Goal: Task Accomplishment & Management: Manage account settings

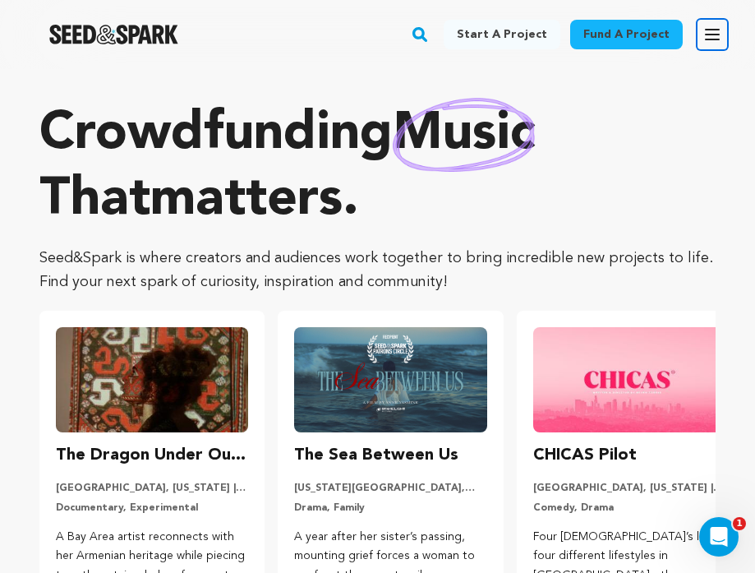
click at [714, 36] on icon "button" at bounding box center [712, 35] width 20 height 20
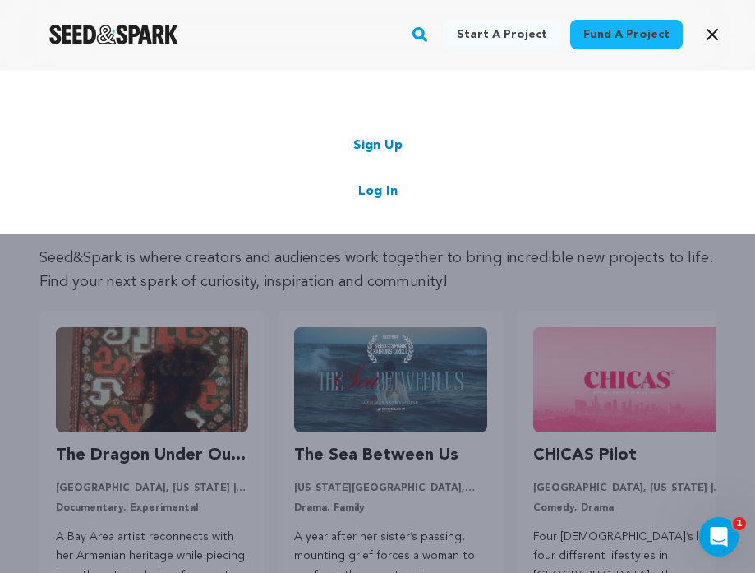
click at [380, 186] on link "Log In" at bounding box center [377, 192] width 39 height 20
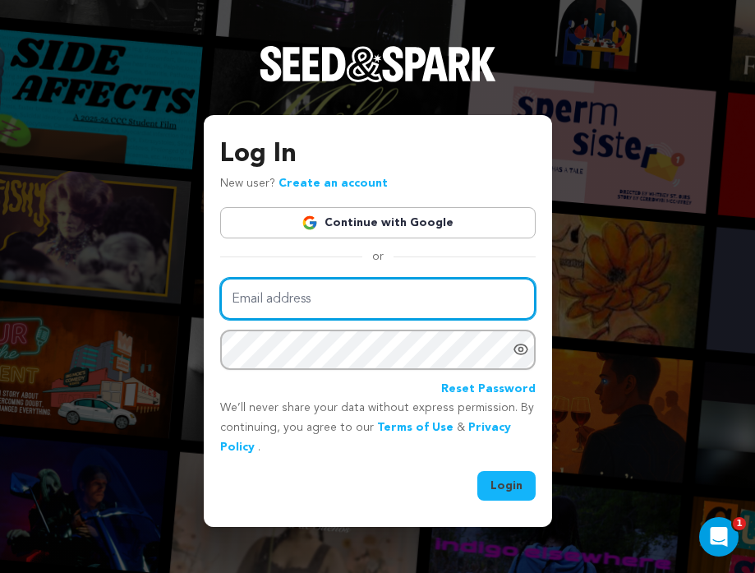
type input "michelleaskew06@gmail.com"
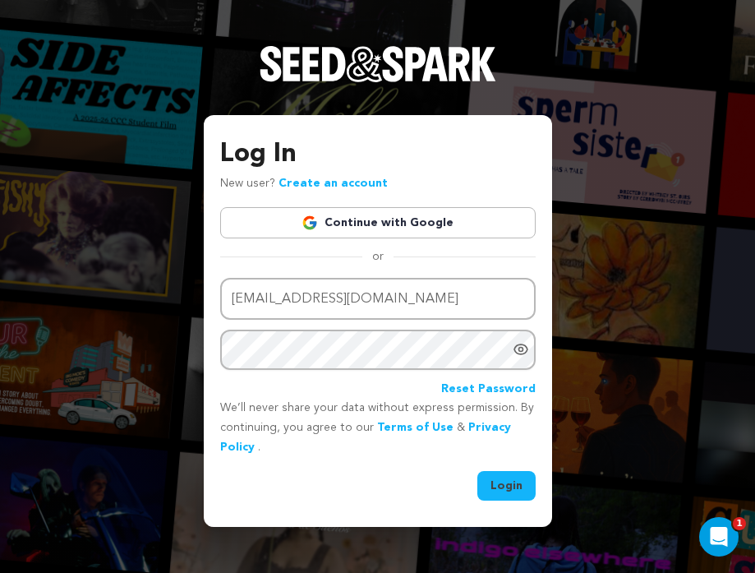
click at [494, 490] on button "Login" at bounding box center [506, 486] width 58 height 30
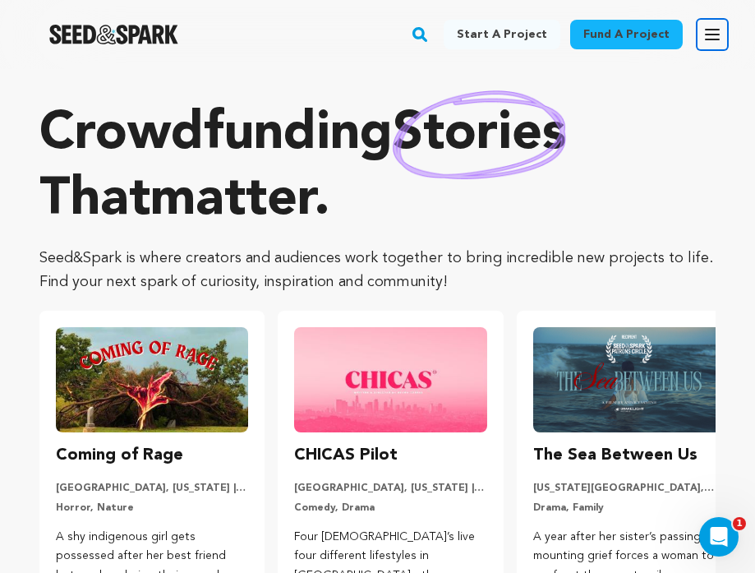
click at [701, 32] on button "Open main menu" at bounding box center [712, 34] width 33 height 33
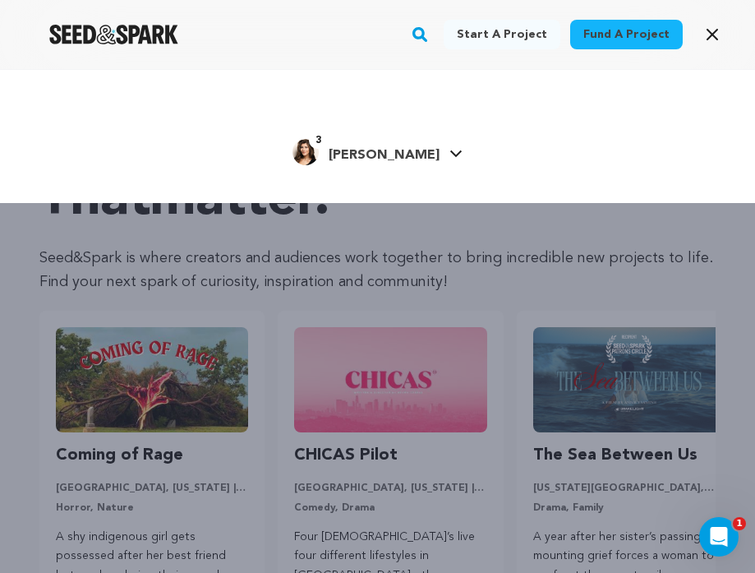
click at [393, 140] on div "3 Michelle A." at bounding box center [365, 152] width 147 height 26
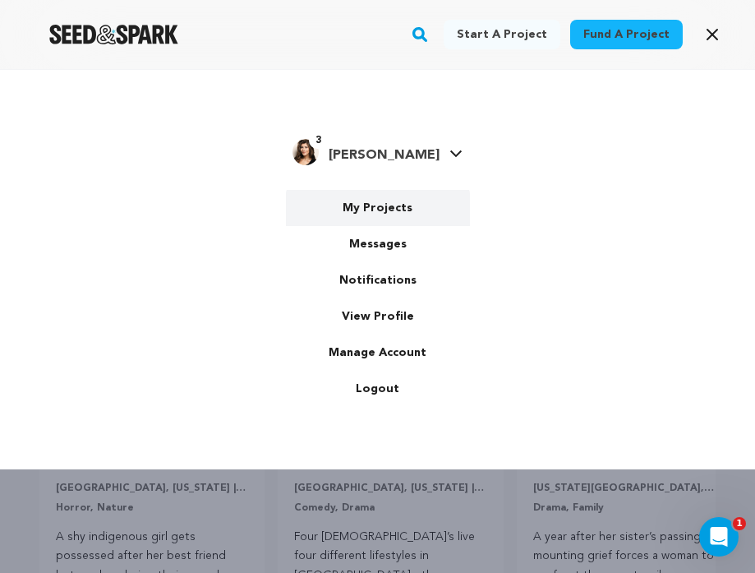
click at [385, 202] on link "My Projects" at bounding box center [378, 208] width 184 height 36
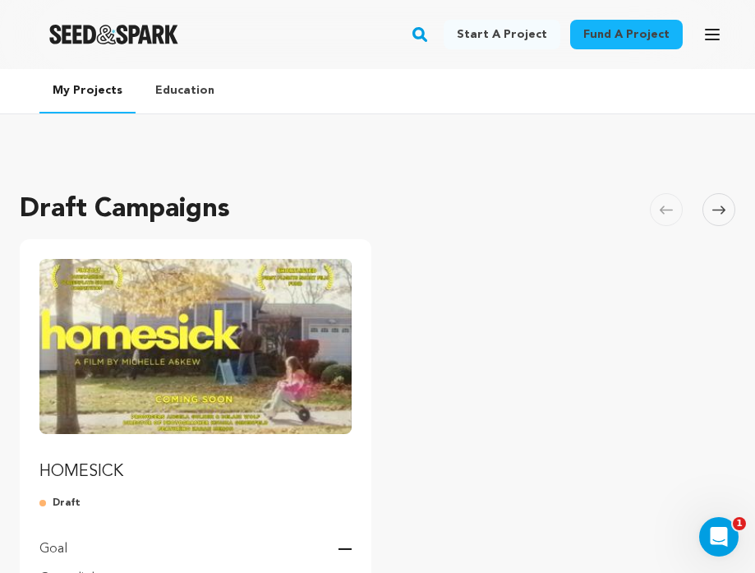
scroll to position [164, 0]
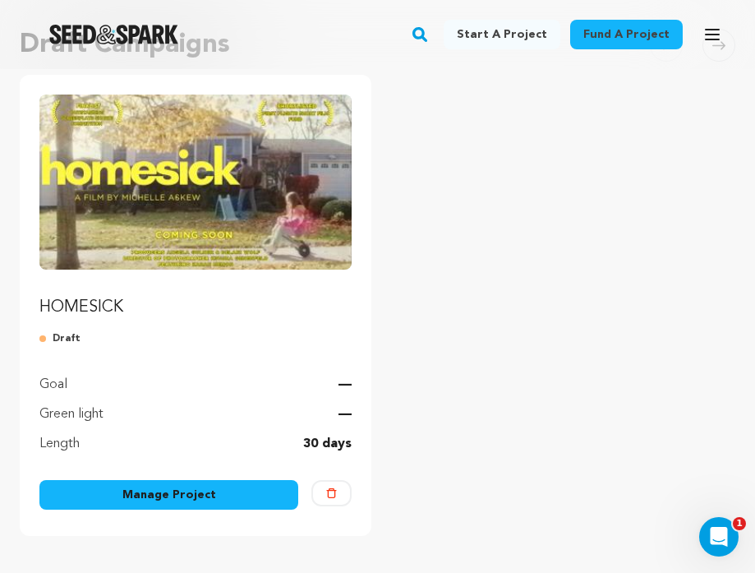
click at [250, 179] on img "Fund HOMESICK" at bounding box center [195, 181] width 312 height 175
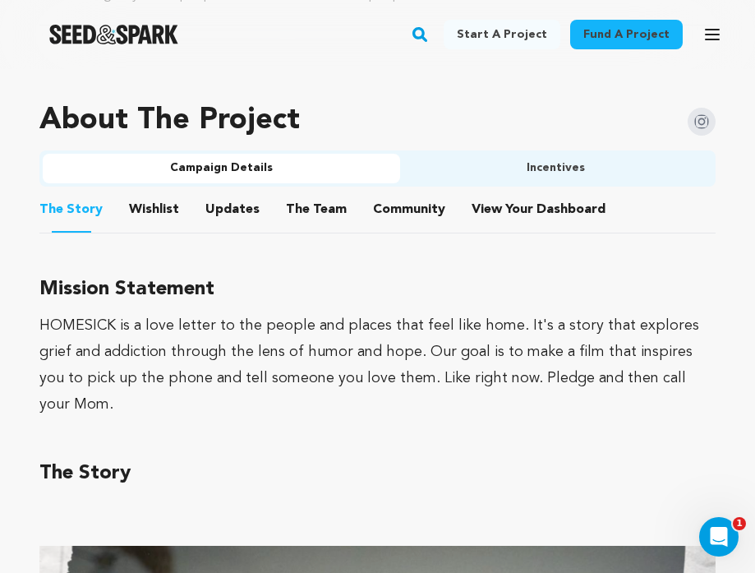
scroll to position [920, 0]
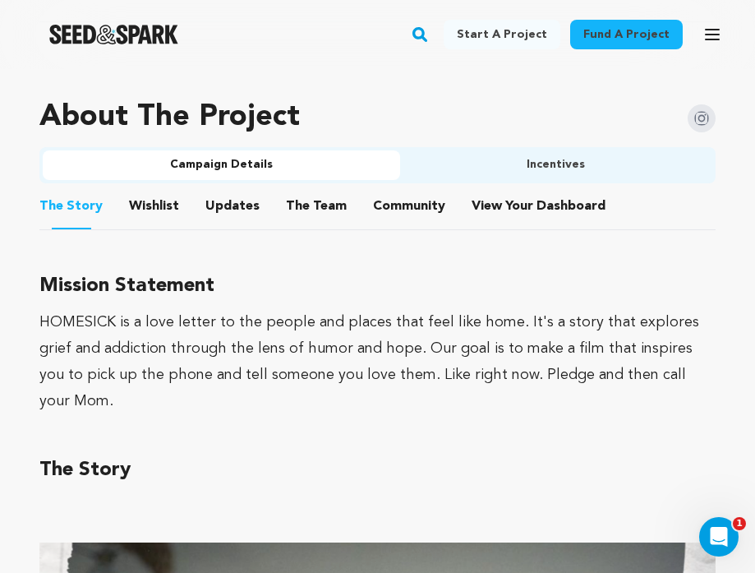
click at [154, 214] on button "Wishlist" at bounding box center [154, 209] width 39 height 39
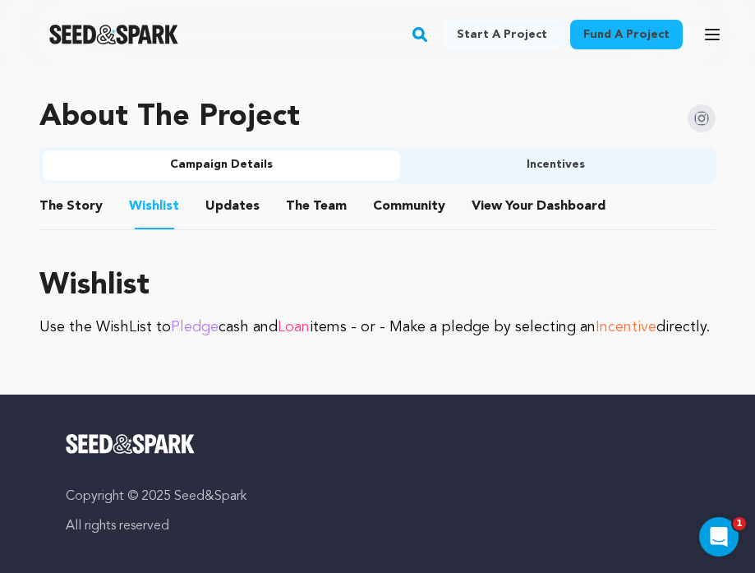
click at [71, 200] on button "The Story" at bounding box center [71, 209] width 39 height 39
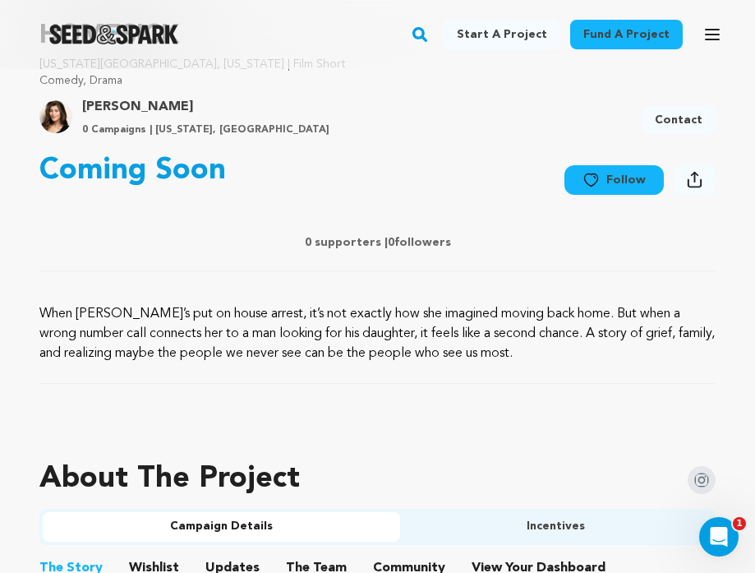
scroll to position [592, 0]
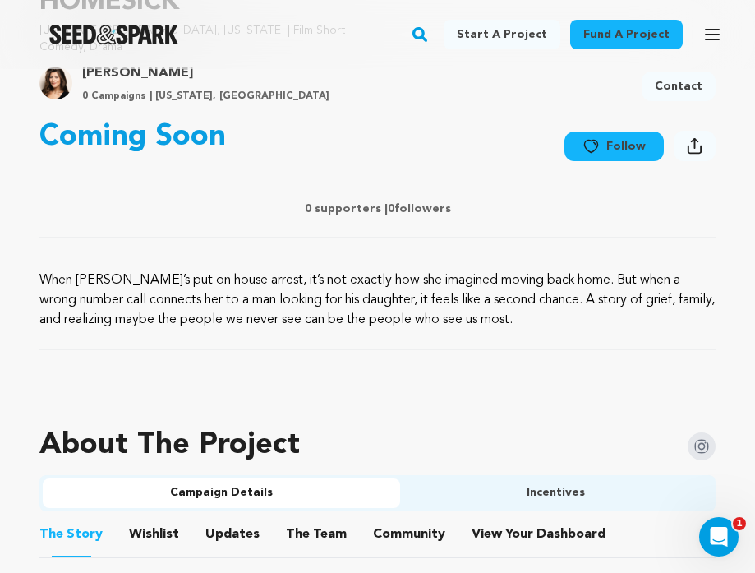
click at [305, 536] on button "The Team" at bounding box center [316, 536] width 39 height 39
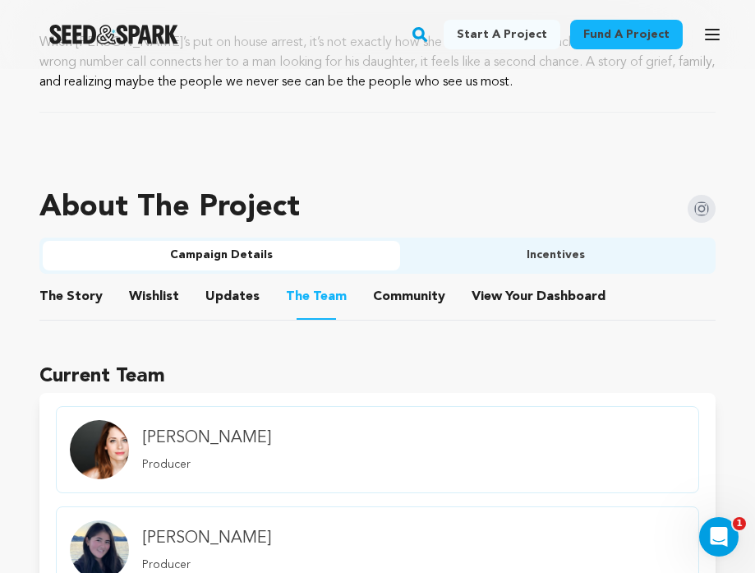
scroll to position [775, 0]
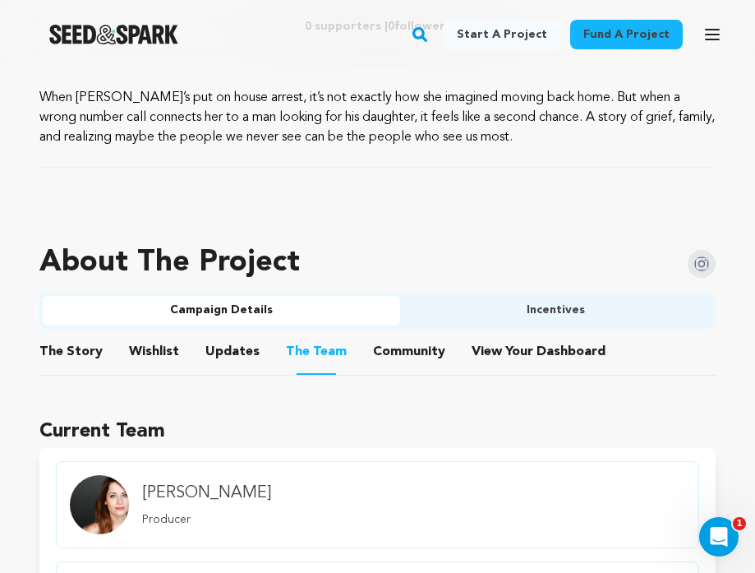
click at [77, 344] on button "The Story" at bounding box center [71, 354] width 39 height 39
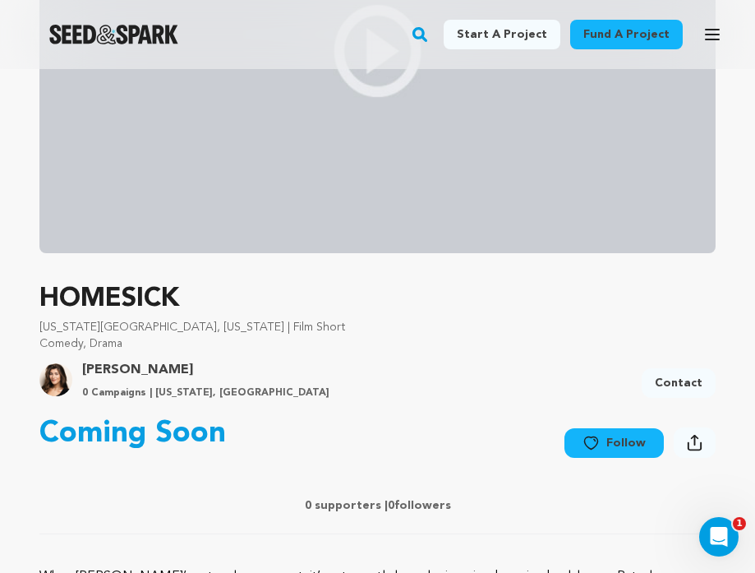
scroll to position [387, 0]
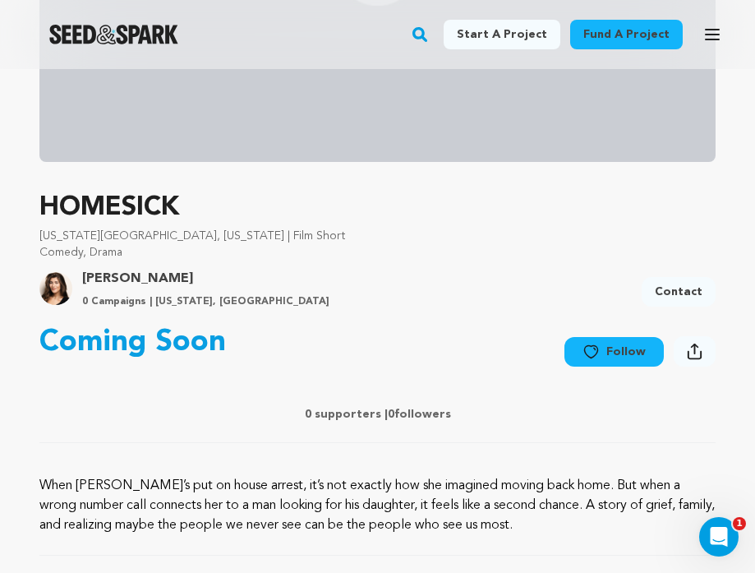
click at [699, 351] on icon at bounding box center [695, 351] width 16 height 17
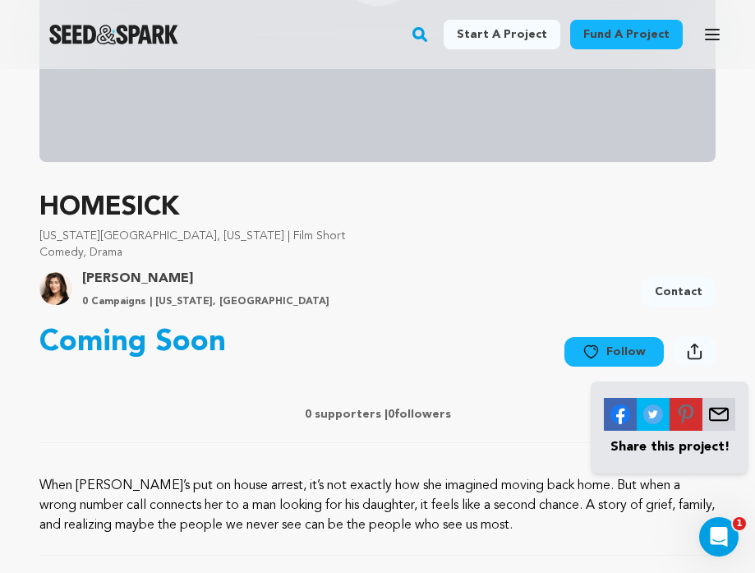
click at [582, 251] on p "Comedy, Drama" at bounding box center [377, 252] width 676 height 16
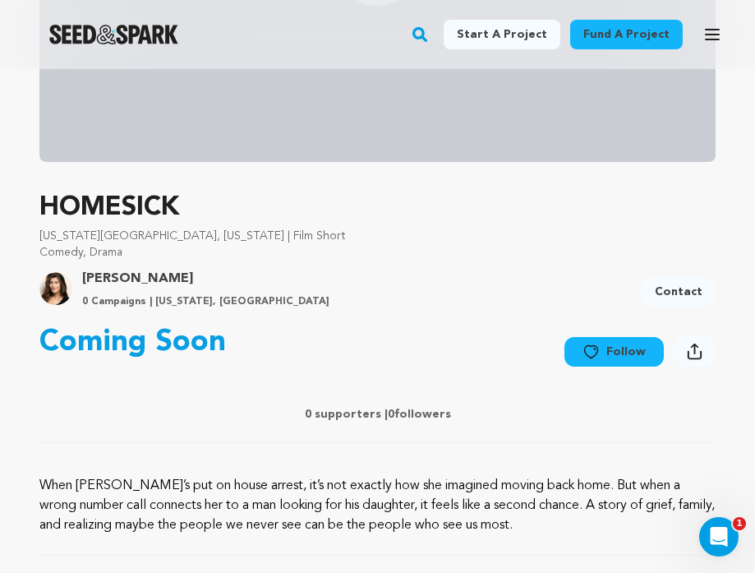
scroll to position [0, 0]
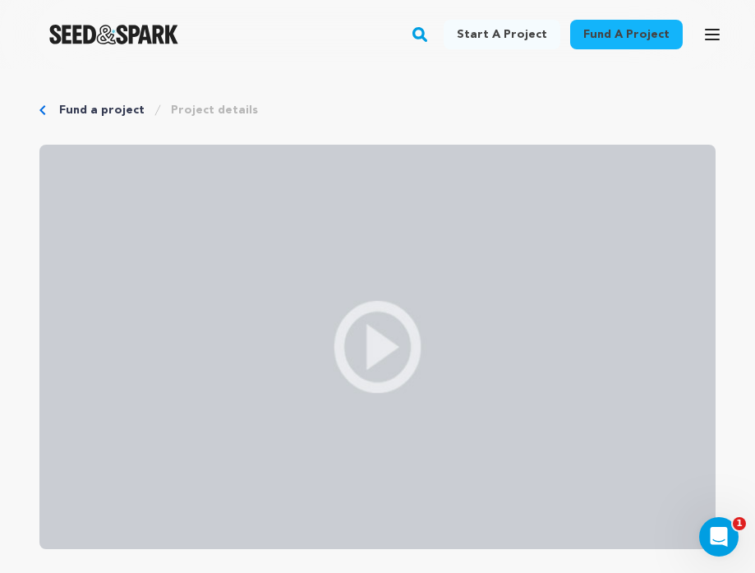
click at [110, 114] on link "Fund a project" at bounding box center [101, 110] width 85 height 16
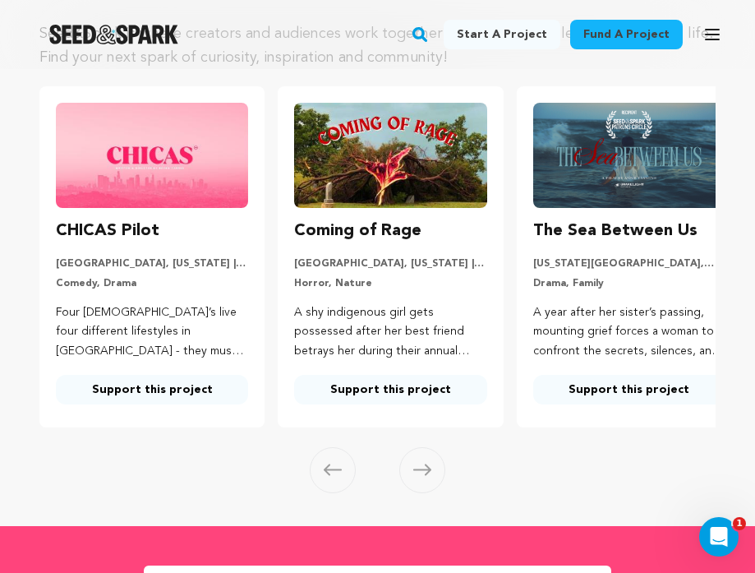
scroll to position [225, 0]
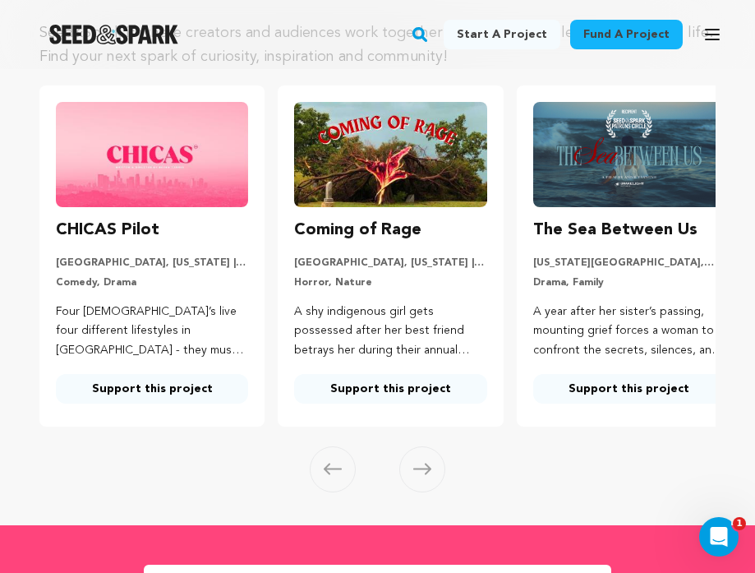
click at [618, 393] on link "Support this project" at bounding box center [629, 389] width 192 height 30
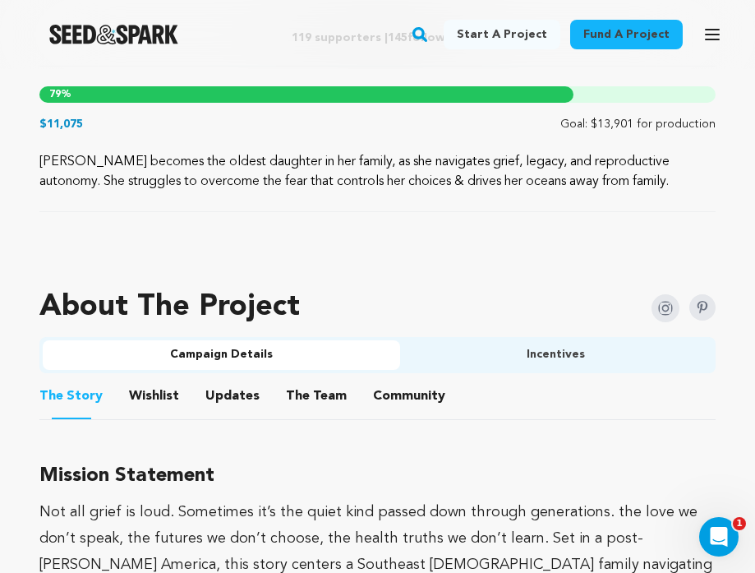
scroll to position [803, 0]
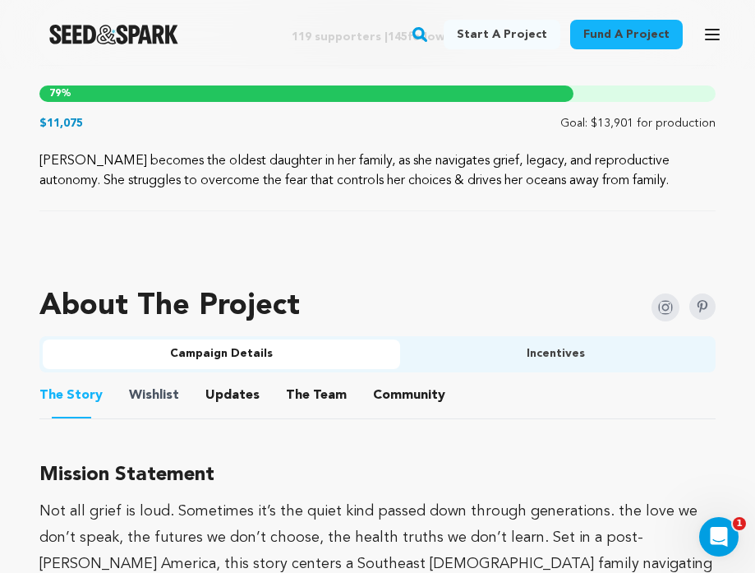
click at [170, 396] on span "Wishlist" at bounding box center [154, 395] width 50 height 20
click at [146, 398] on button "Wishlist" at bounding box center [154, 398] width 39 height 39
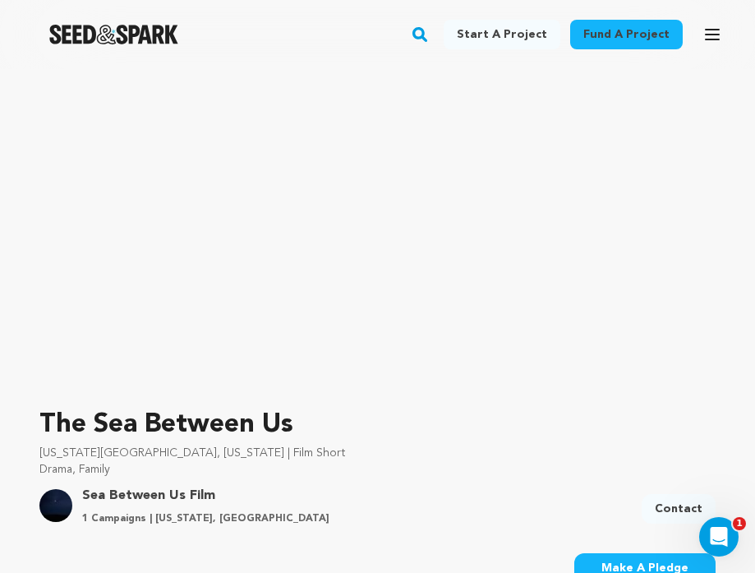
scroll to position [348, 0]
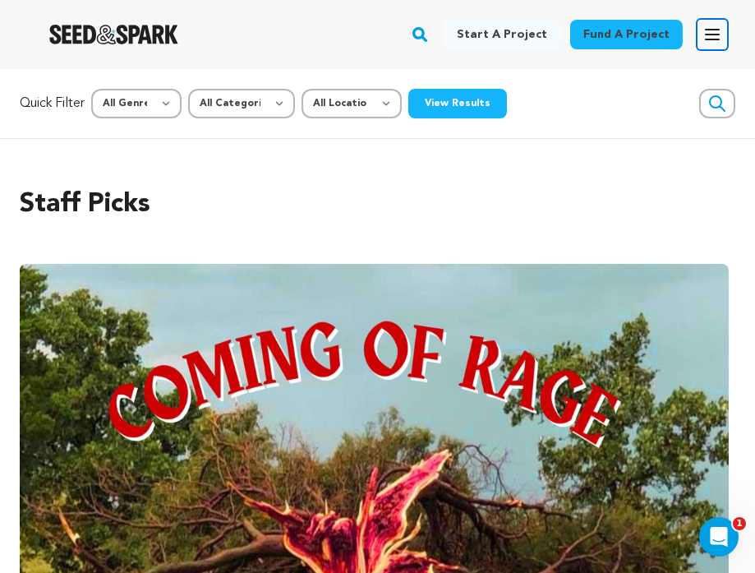
click at [715, 36] on icon "button" at bounding box center [712, 35] width 20 height 20
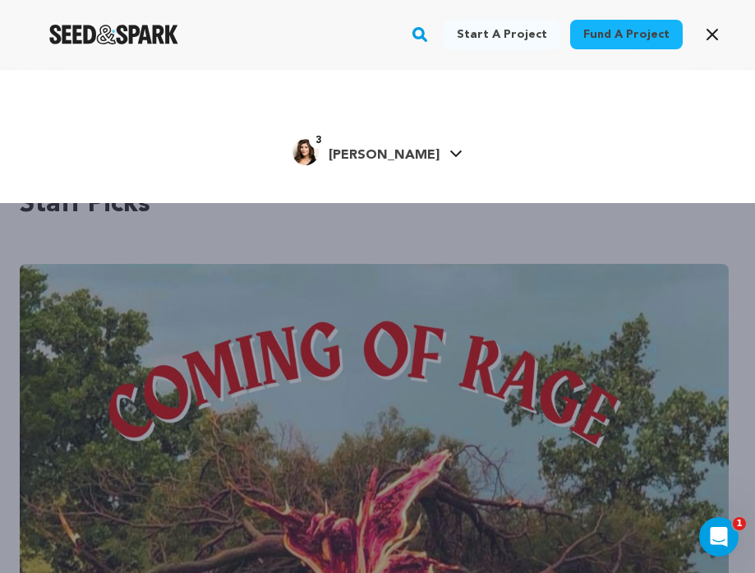
click at [412, 154] on span "[PERSON_NAME]" at bounding box center [384, 155] width 111 height 13
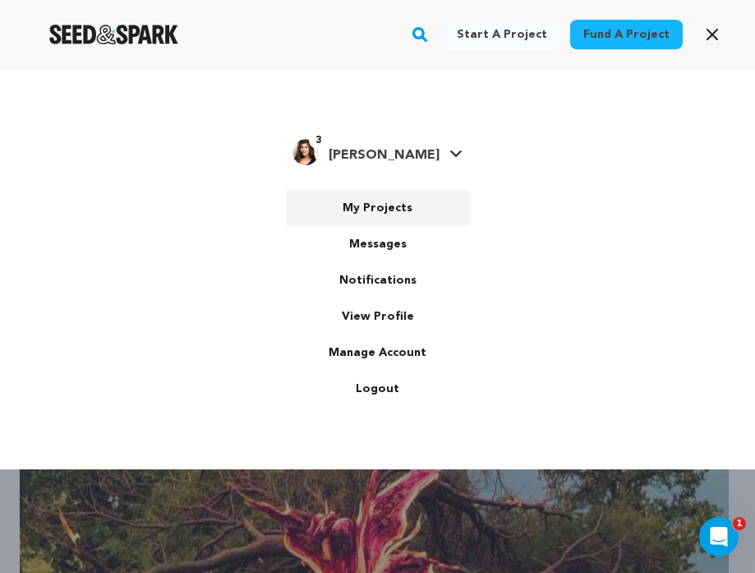
click at [396, 210] on link "My Projects" at bounding box center [378, 208] width 184 height 36
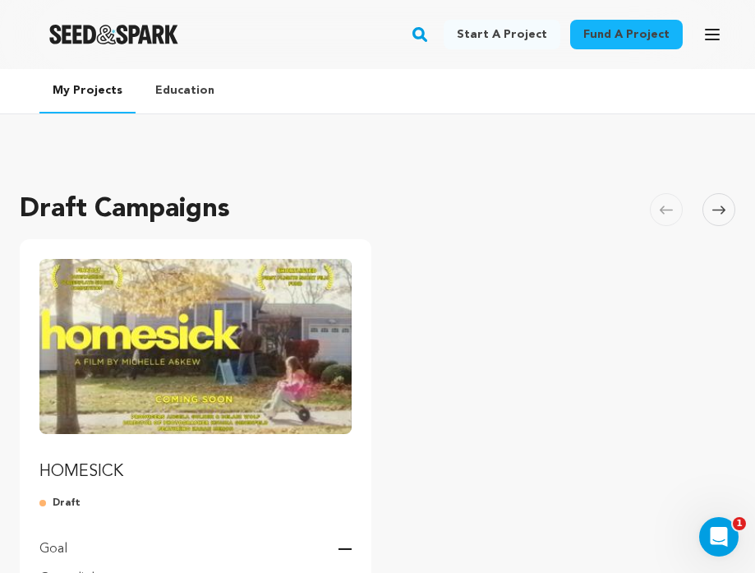
click at [269, 285] on img "Fund HOMESICK" at bounding box center [195, 346] width 312 height 175
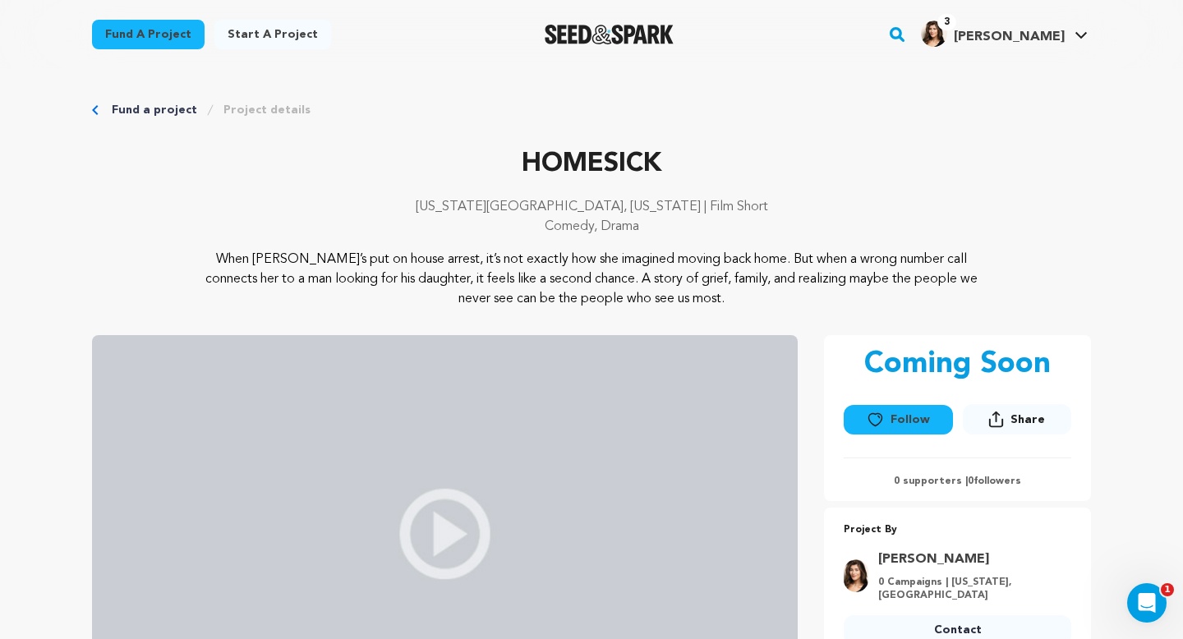
click at [295, 197] on p "[US_STATE][GEOGRAPHIC_DATA], [US_STATE] | Film Short" at bounding box center [591, 207] width 999 height 20
click at [173, 103] on link "Fund a project" at bounding box center [154, 110] width 85 height 16
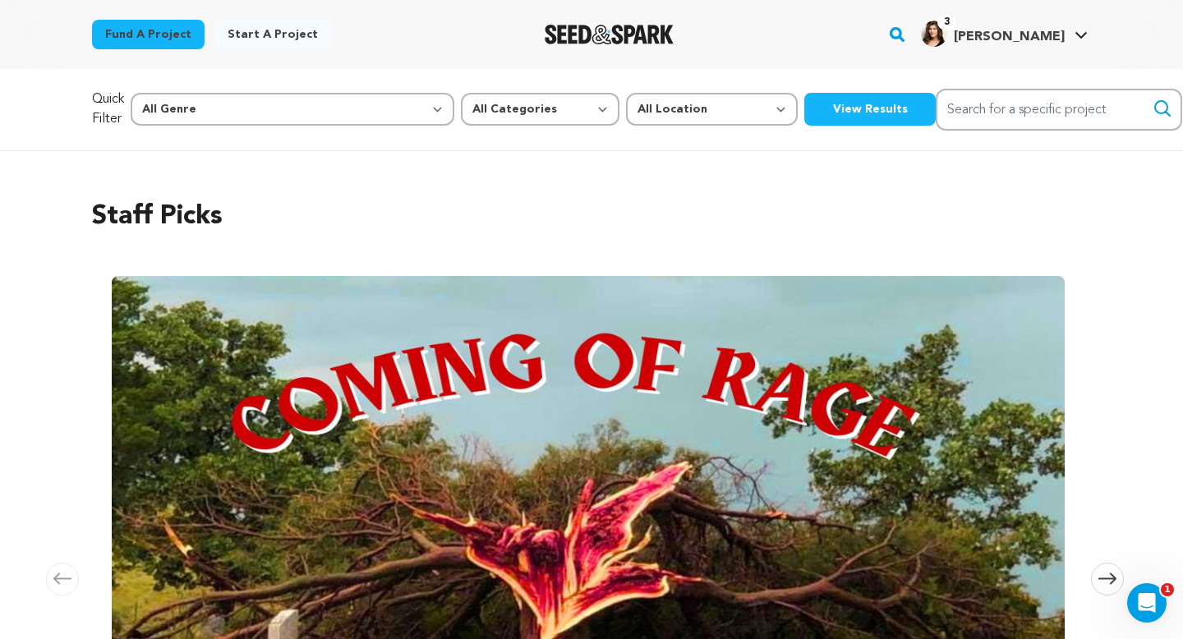
click at [1016, 35] on span "[PERSON_NAME]" at bounding box center [1009, 36] width 111 height 13
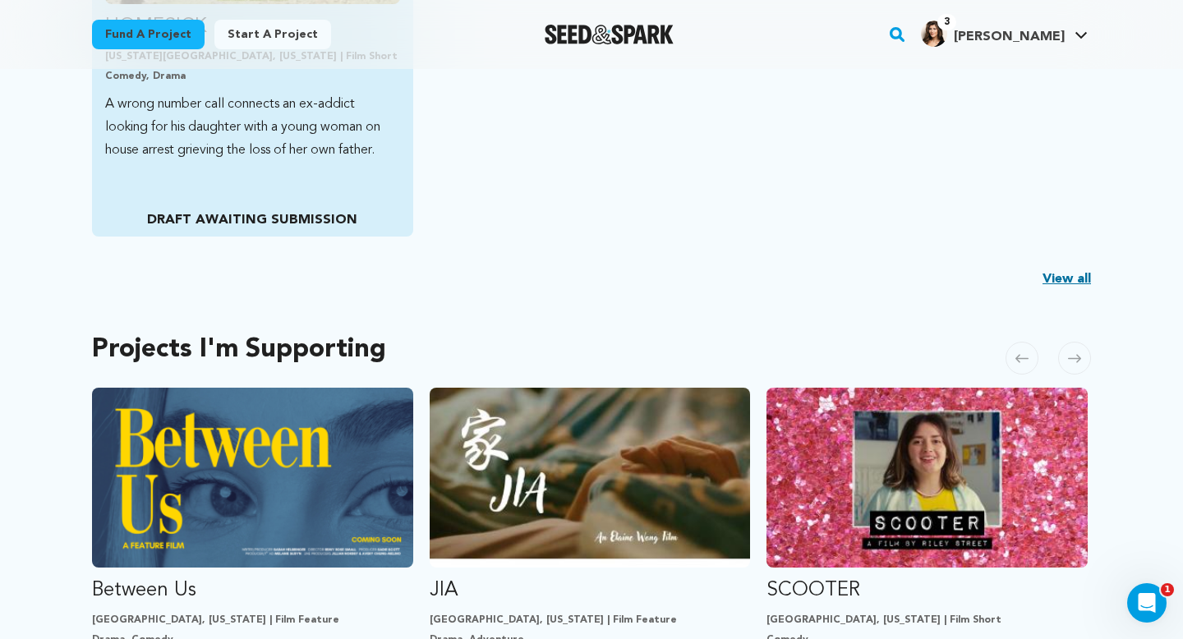
scroll to position [633, 0]
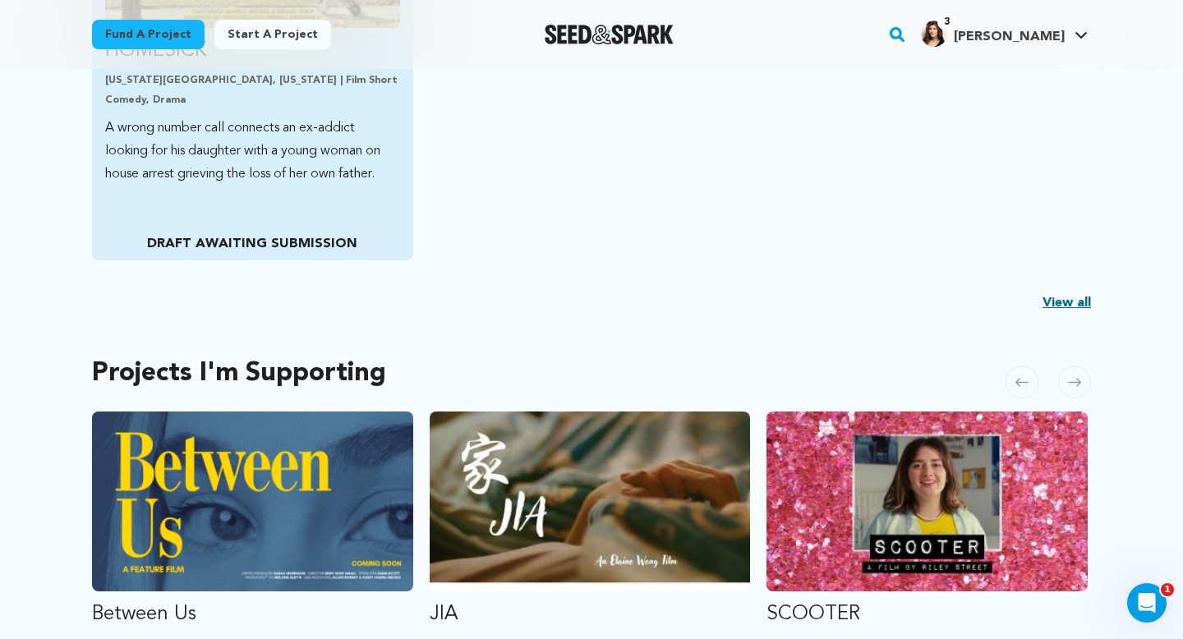
click at [283, 239] on p "DRAFT AWAITING SUBMISSION" at bounding box center [252, 244] width 294 height 20
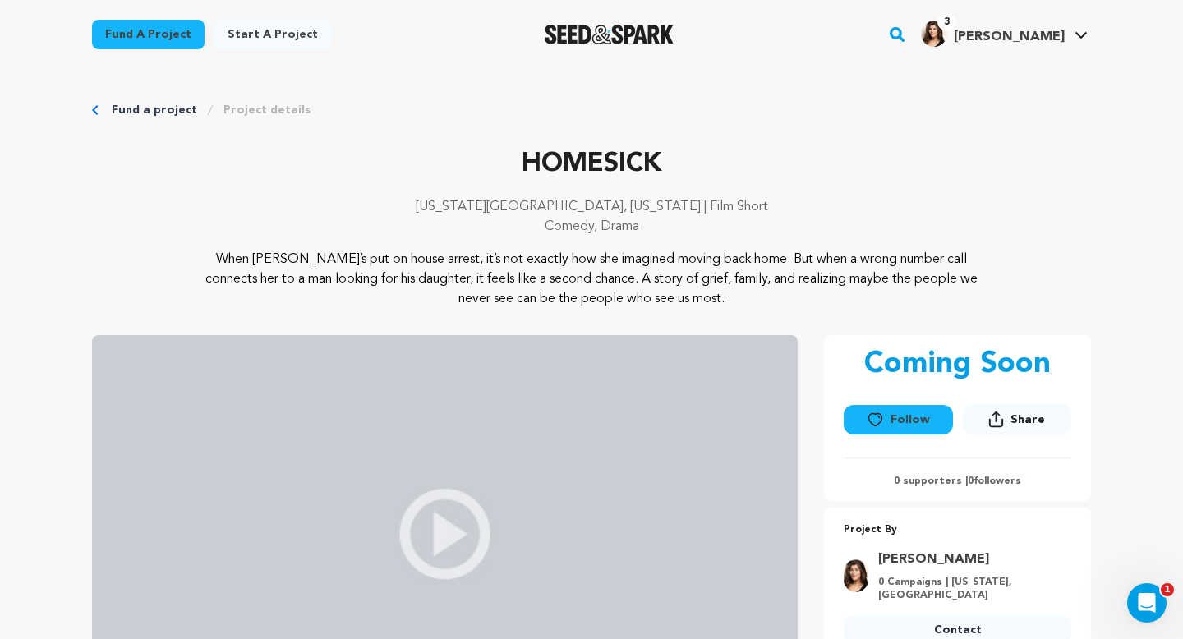
click at [158, 108] on link "Fund a project" at bounding box center [154, 110] width 85 height 16
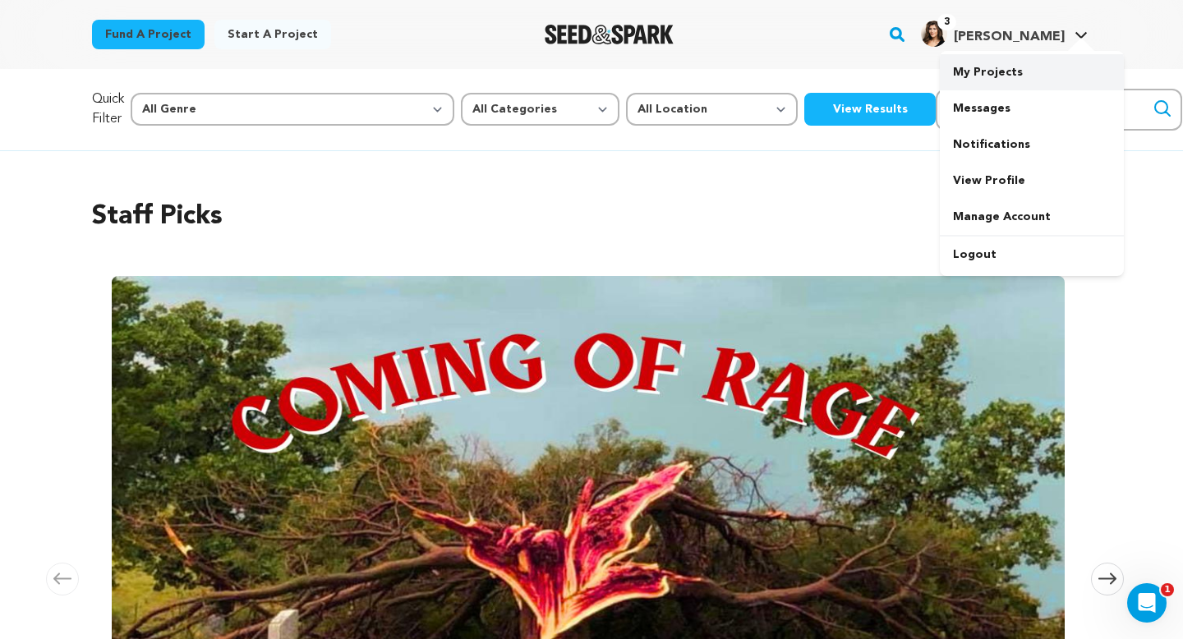
click at [995, 75] on link "My Projects" at bounding box center [1032, 72] width 184 height 36
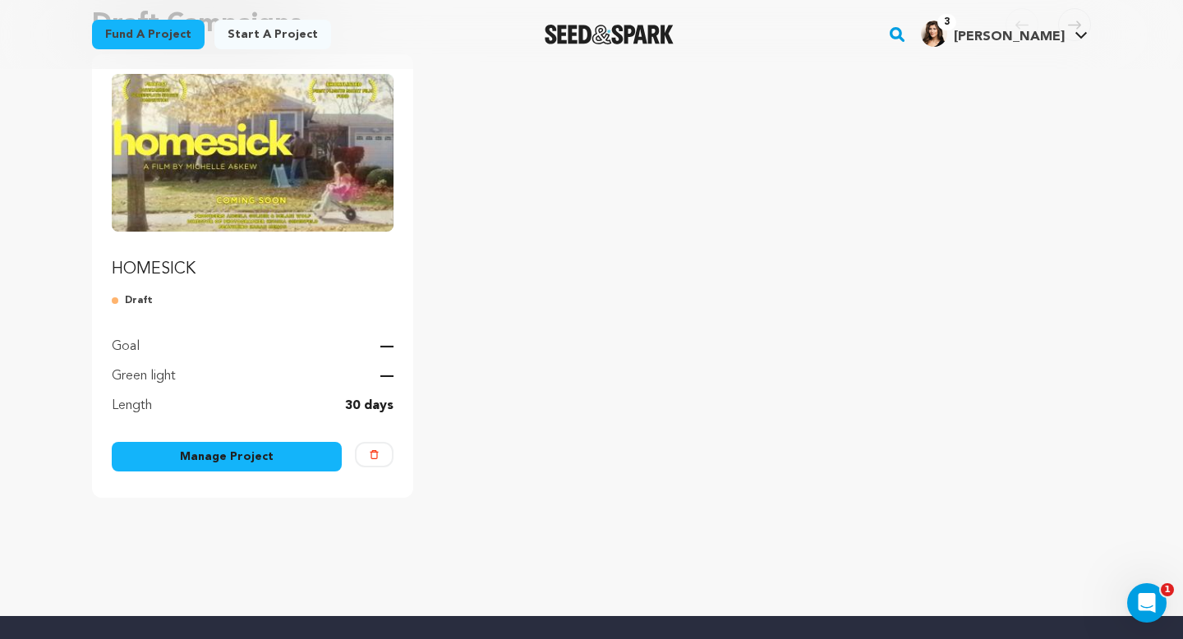
scroll to position [186, 0]
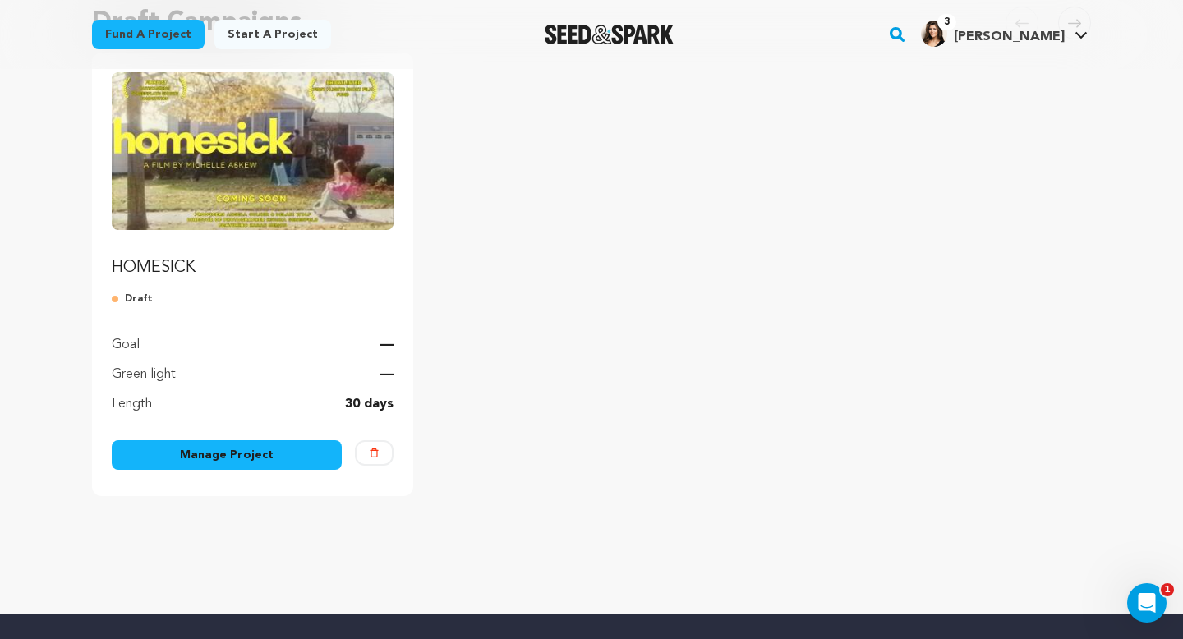
click at [287, 447] on link "Manage Project" at bounding box center [227, 455] width 230 height 30
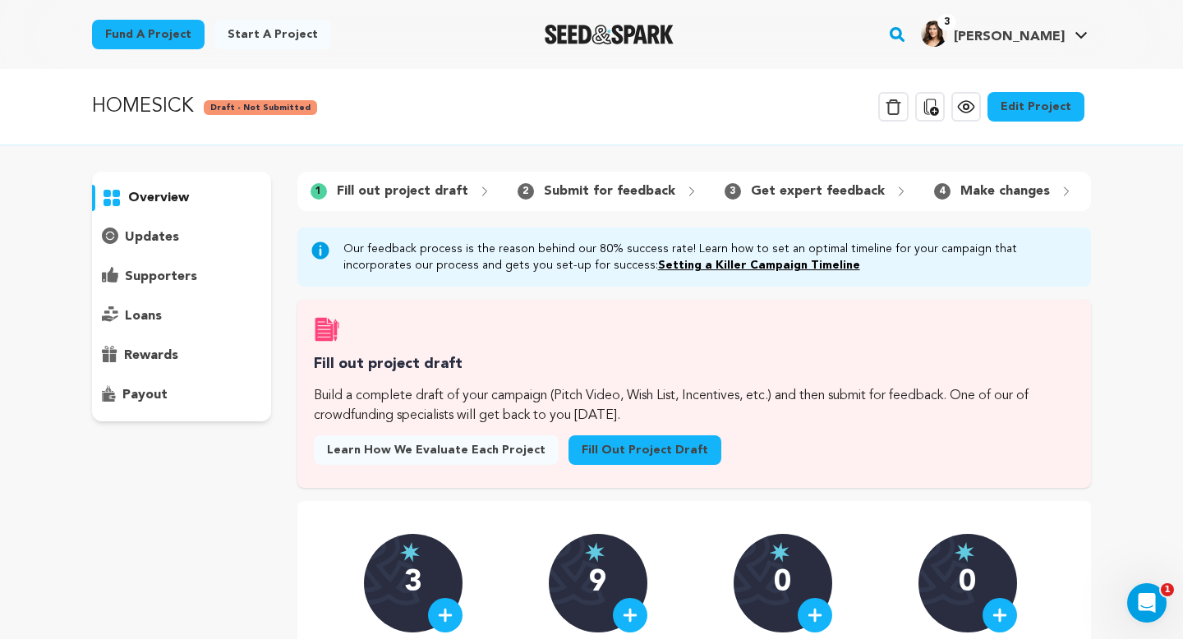
click at [939, 108] on icon at bounding box center [931, 107] width 15 height 16
